Goal: Find specific page/section: Find specific page/section

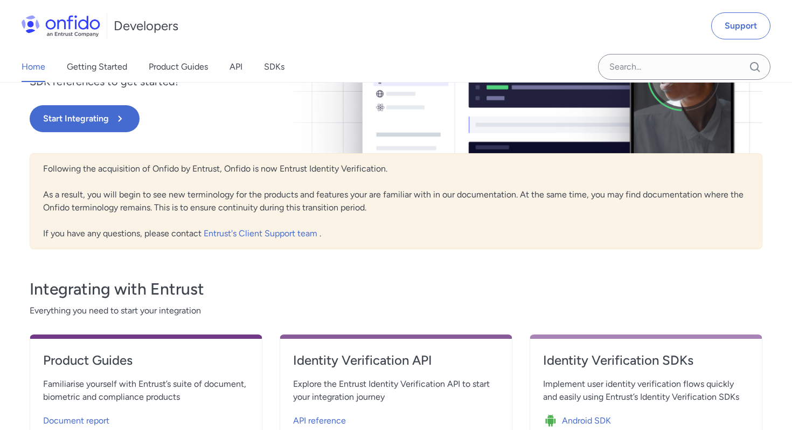
scroll to position [393, 0]
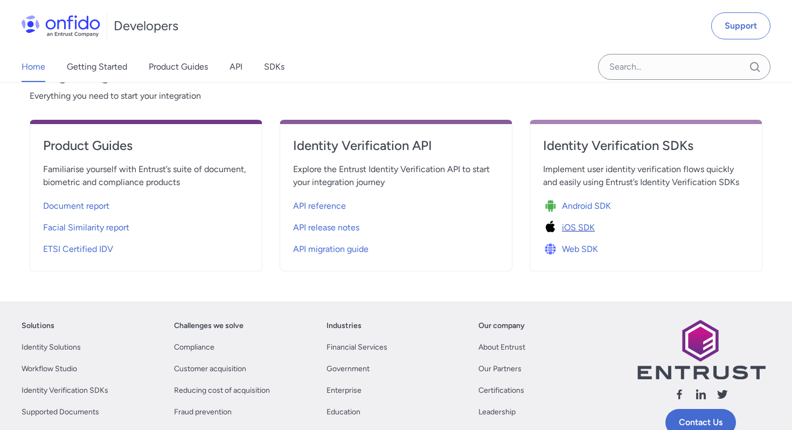
click at [570, 226] on span "iOS SDK" at bounding box center [578, 227] width 33 height 13
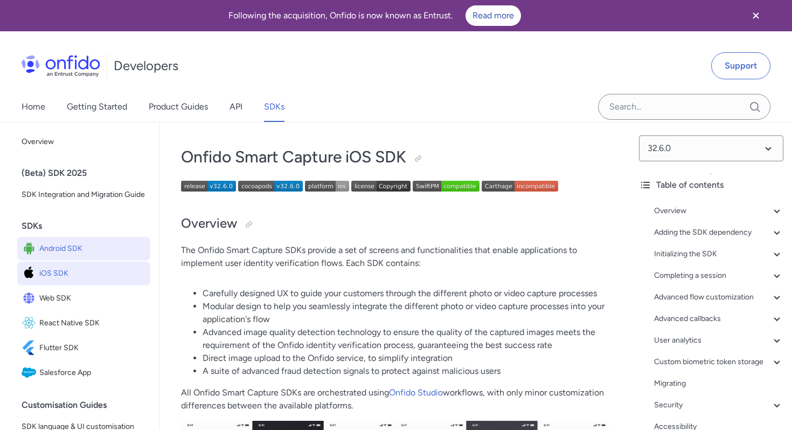
click at [82, 246] on span "Android SDK" at bounding box center [92, 248] width 107 height 15
